Goal: Task Accomplishment & Management: Use online tool/utility

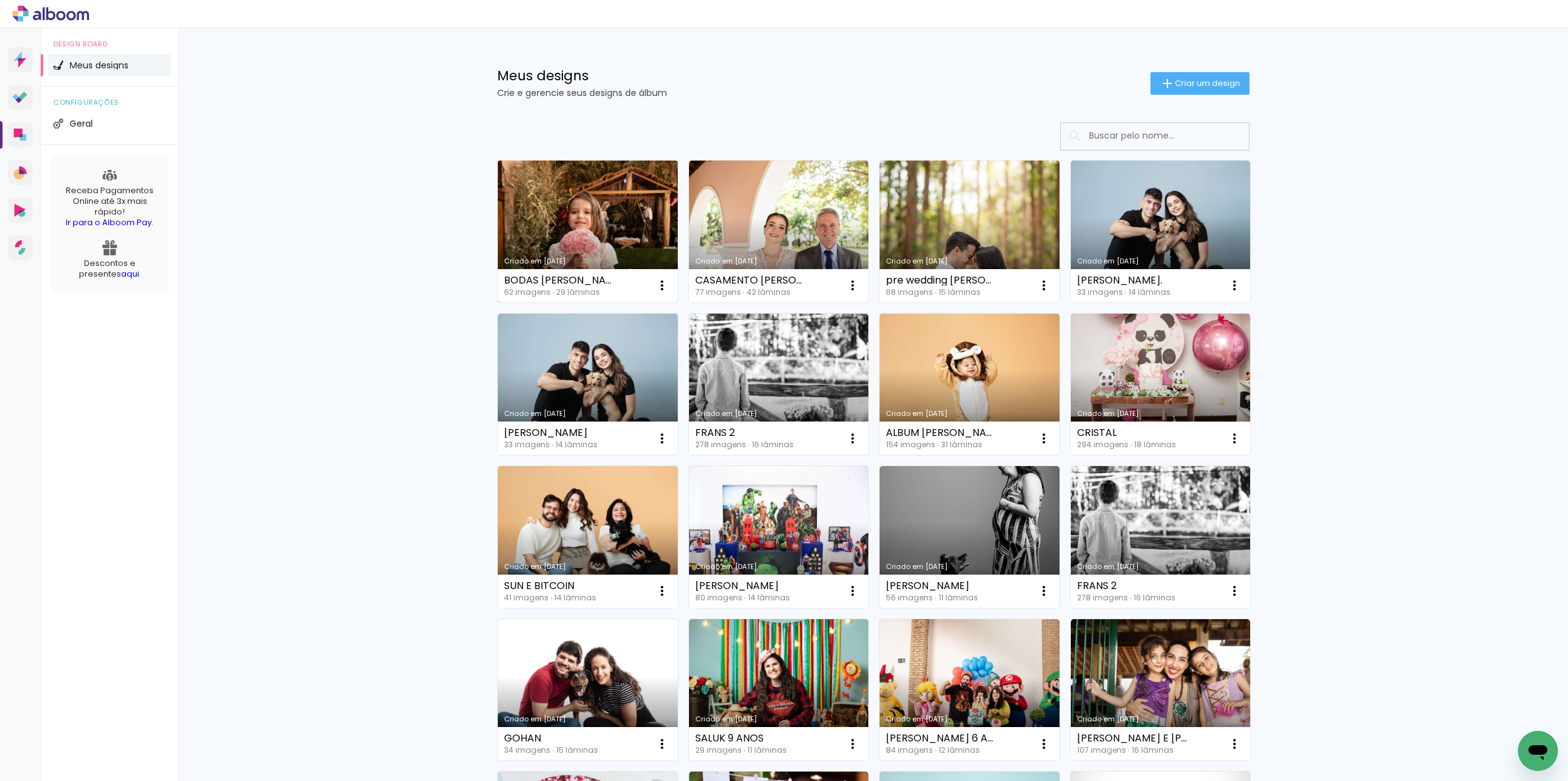
click at [617, 244] on link "Criado em [DATE]" at bounding box center [588, 230] width 180 height 142
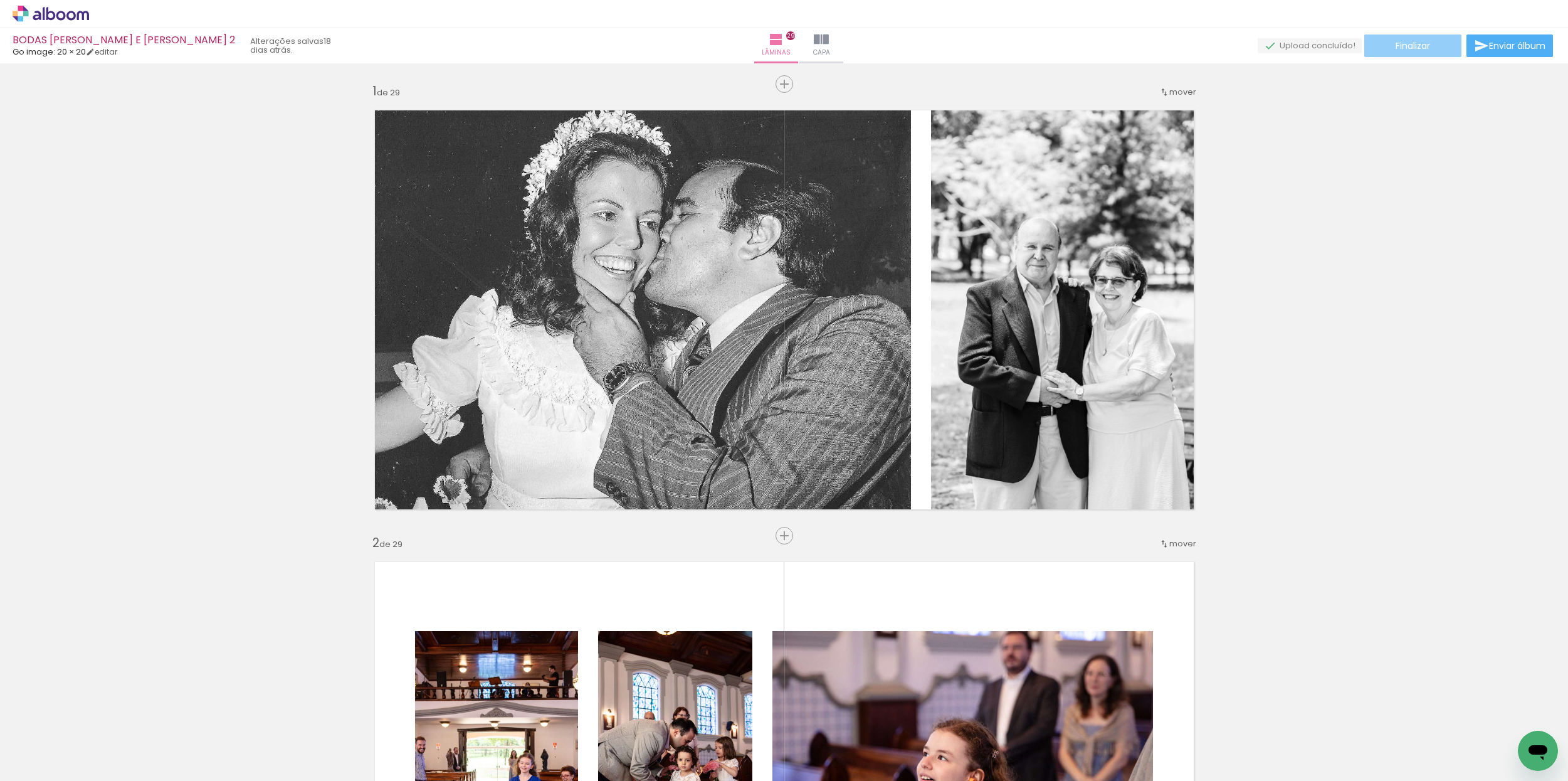
click at [1422, 48] on span "Finalizar" at bounding box center [1413, 45] width 34 height 9
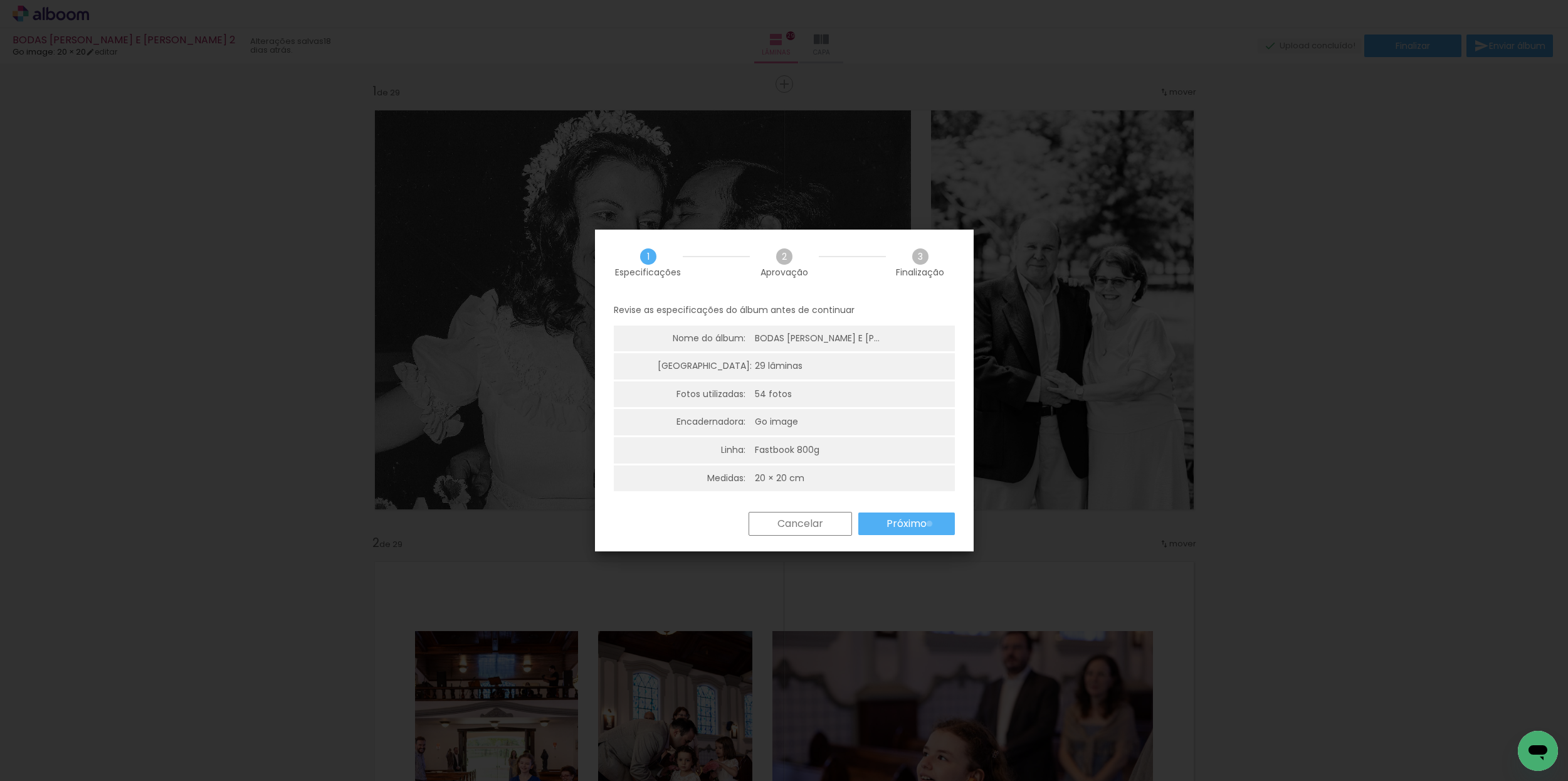
click at [0, 0] on paper-button "Próximo" at bounding box center [0, 0] width 0 height 0
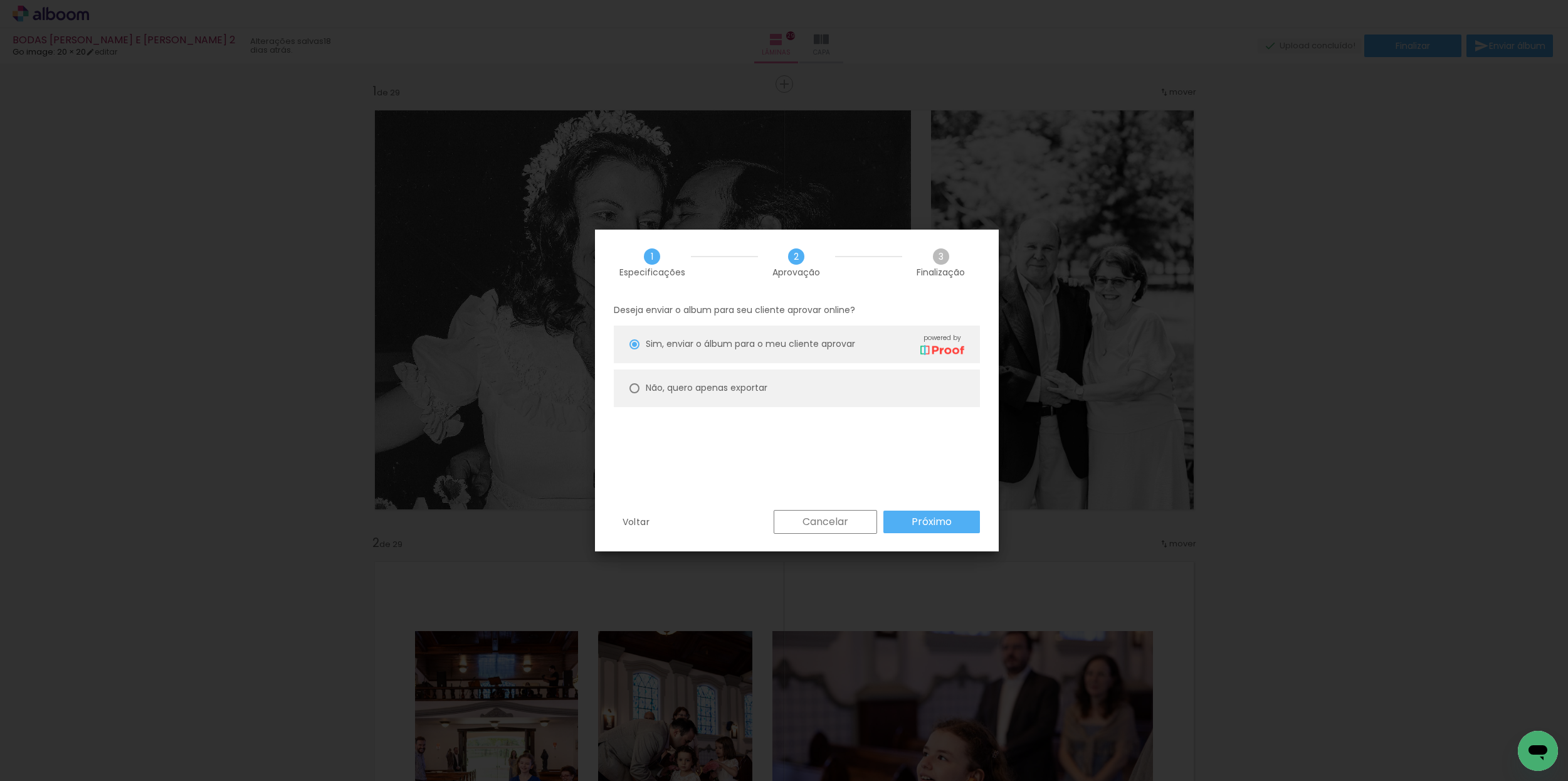
click at [0, 0] on slot "Não, quero apenas exportar" at bounding box center [0, 0] width 0 height 0
type paper-radio-button "on"
click at [0, 0] on slot "Próximo" at bounding box center [0, 0] width 0 height 0
type input "Alta, 300 DPI"
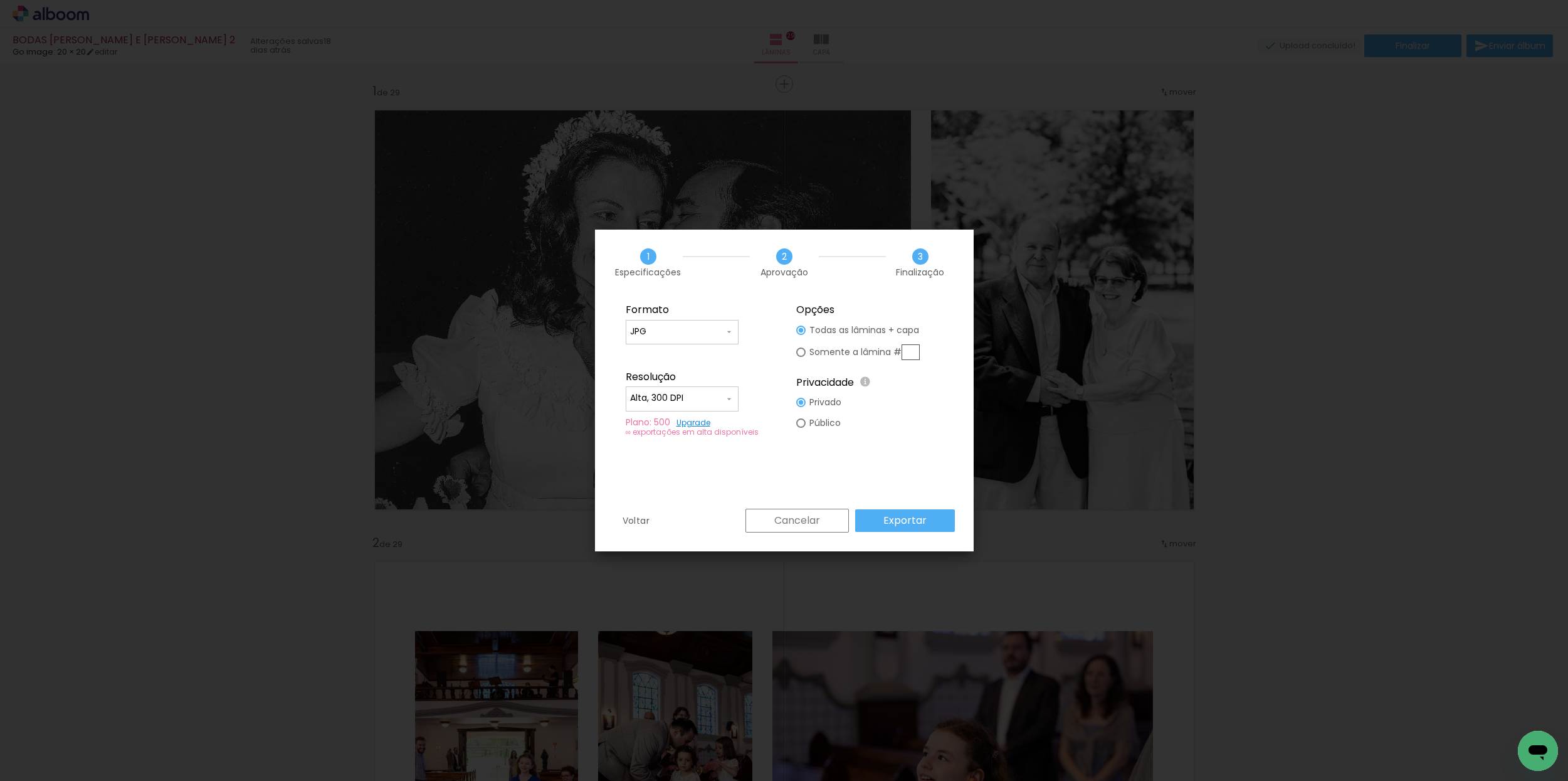
click at [0, 0] on paper-button "Exportar" at bounding box center [0, 0] width 0 height 0
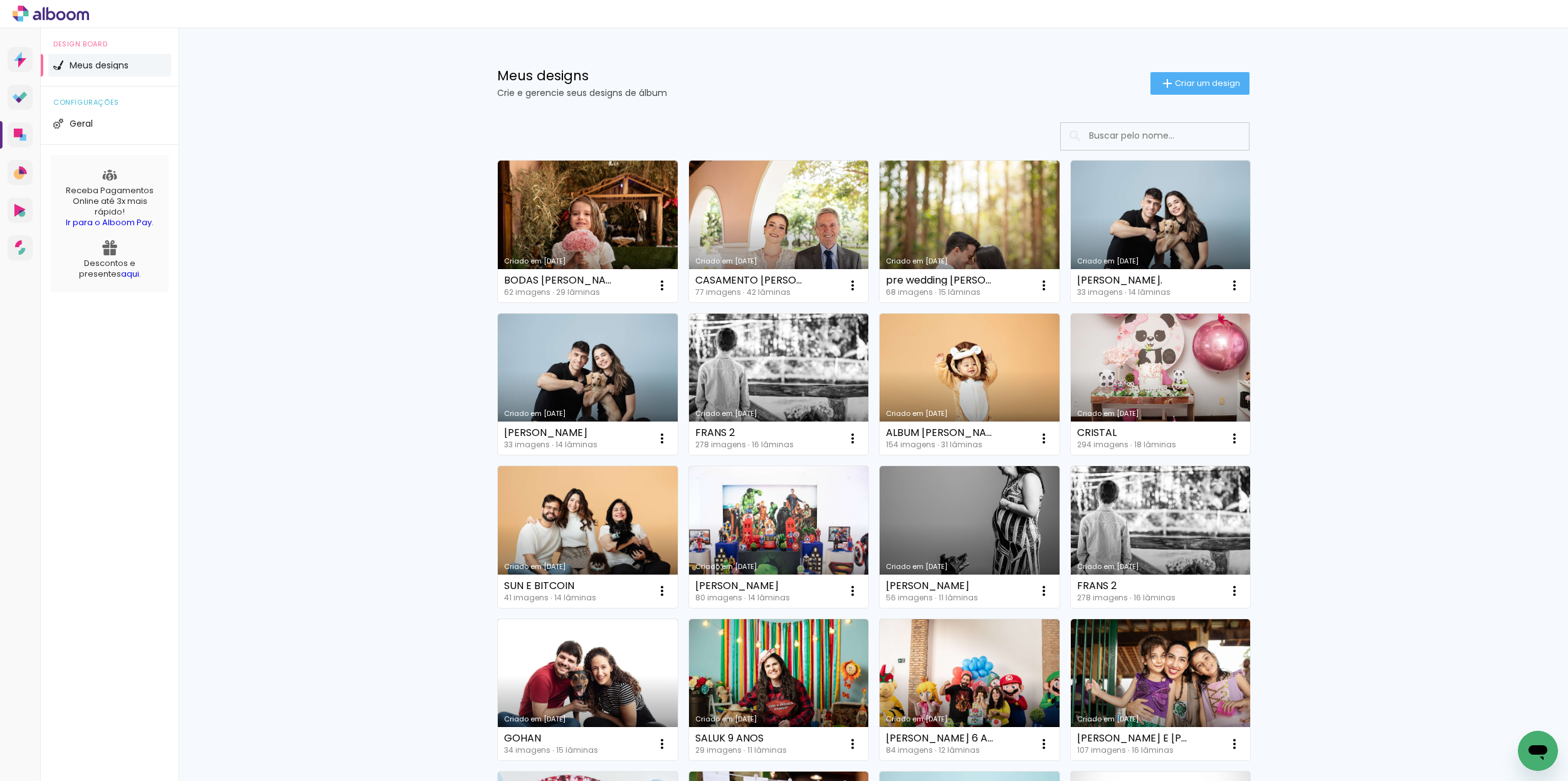
click at [604, 264] on link "Criado em [DATE]" at bounding box center [588, 230] width 180 height 142
